Goal: Find specific page/section: Find specific page/section

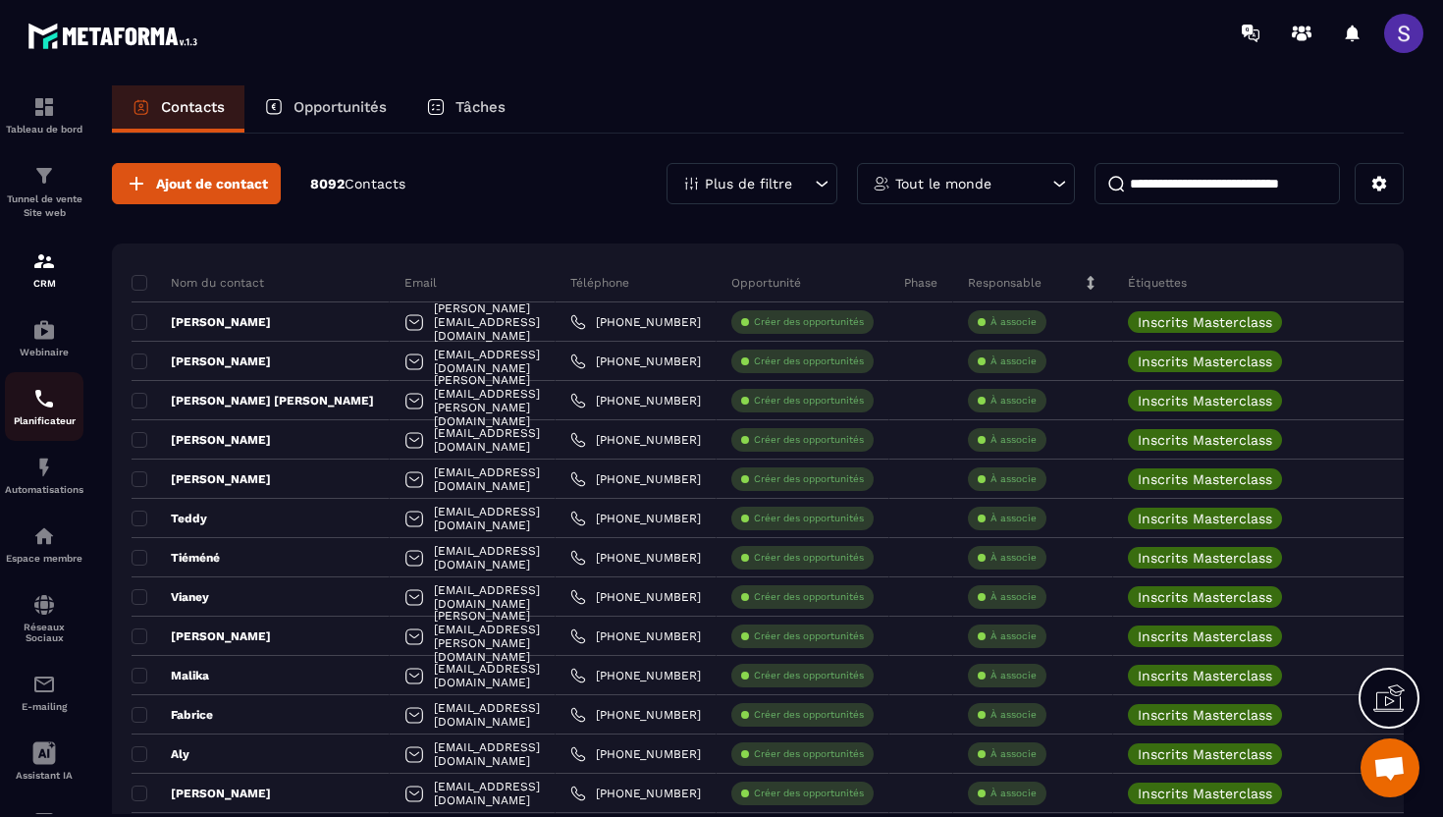
click at [37, 406] on img at bounding box center [44, 399] width 24 height 24
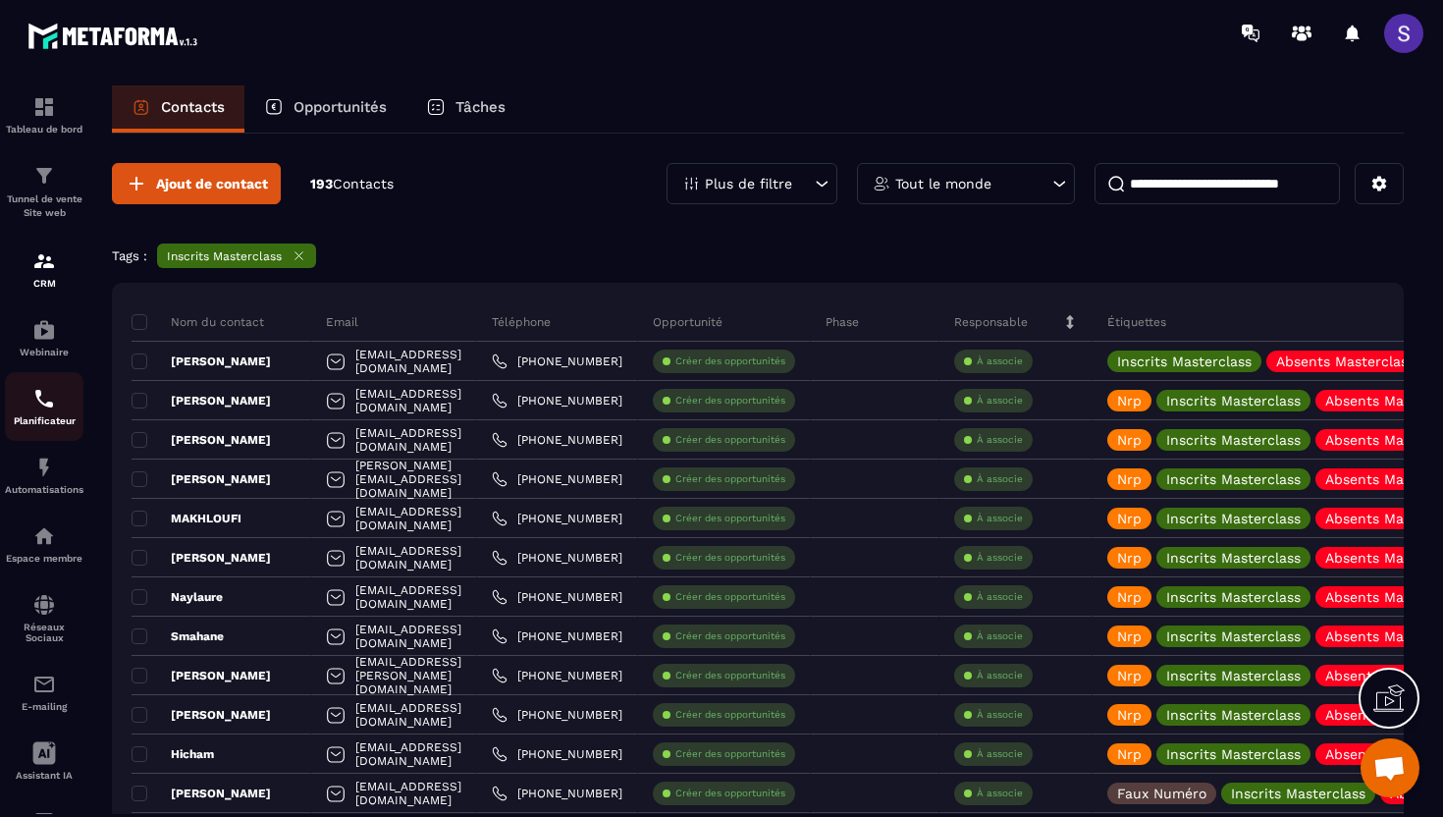
click at [50, 395] on img at bounding box center [44, 399] width 24 height 24
click at [33, 468] on img at bounding box center [44, 468] width 24 height 24
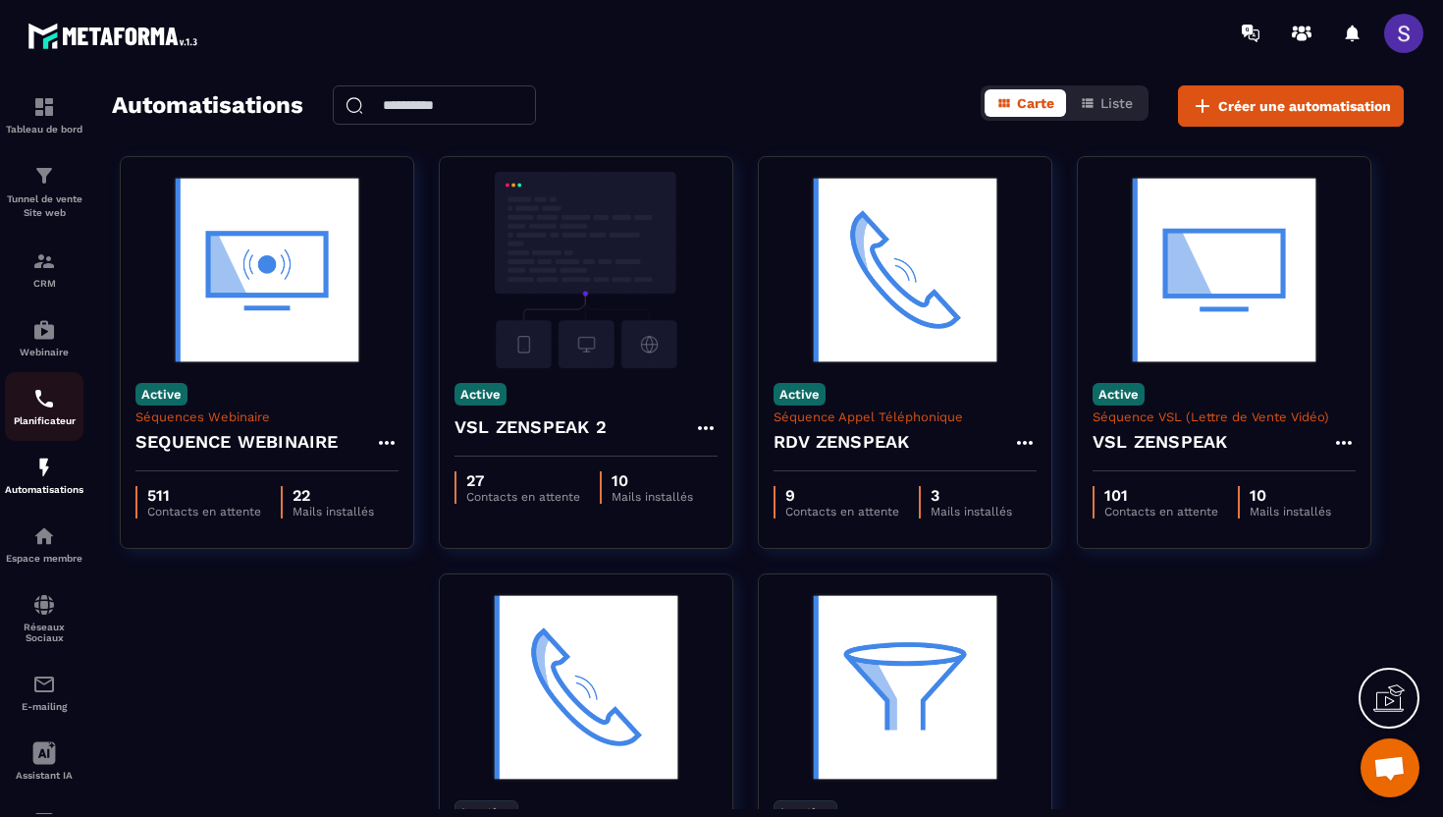
click at [37, 404] on img at bounding box center [44, 399] width 24 height 24
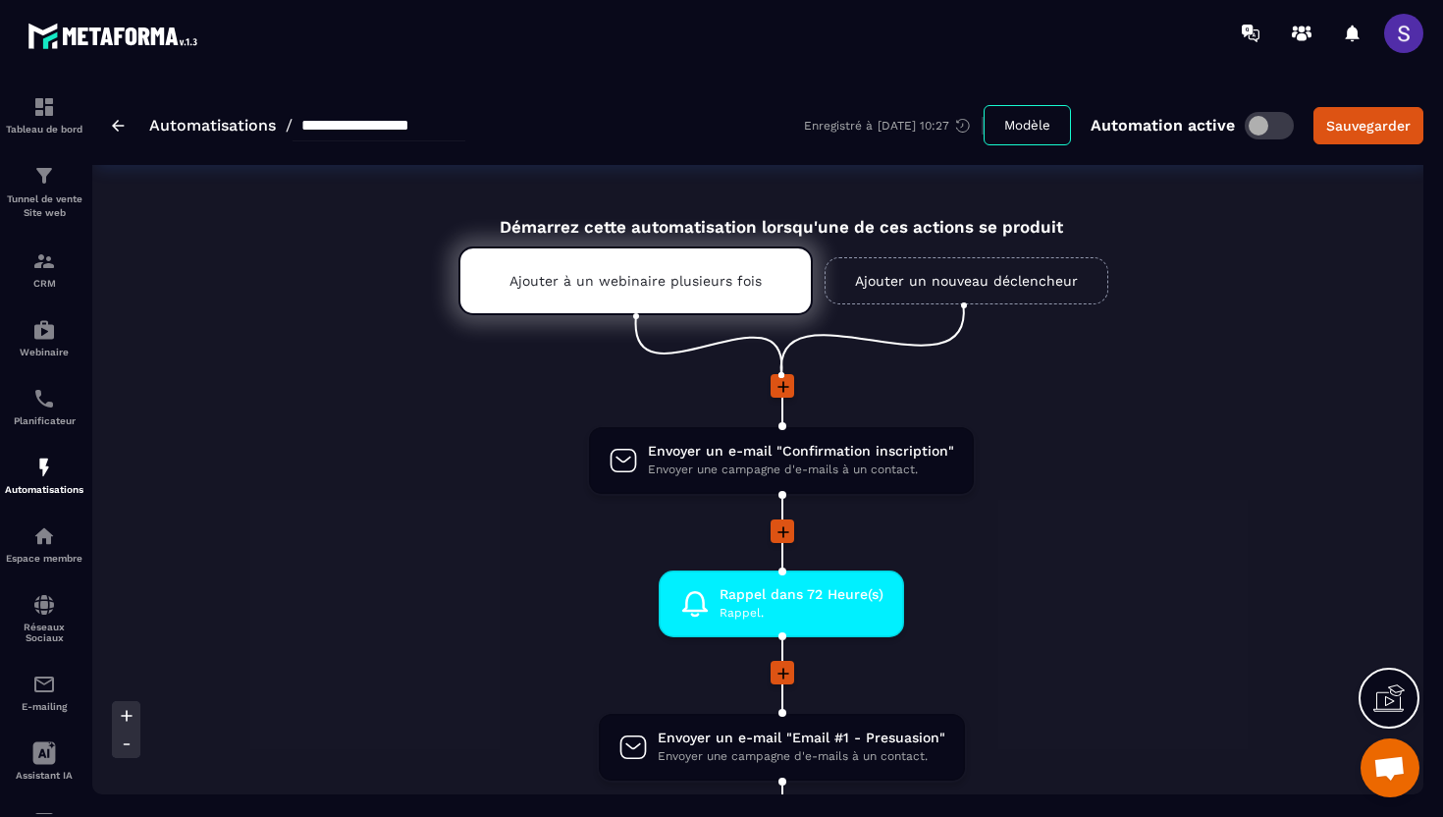
scroll to position [1360, 0]
